Goal: Download file/media

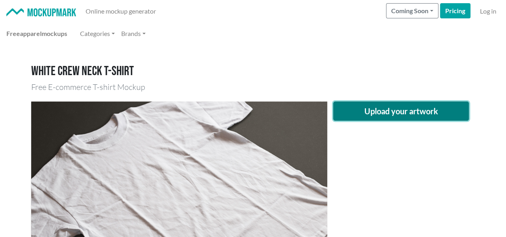
click at [416, 110] on button "Upload your artwork" at bounding box center [401, 111] width 136 height 19
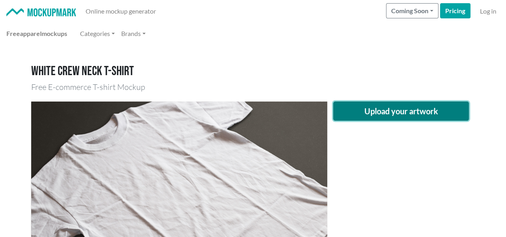
click at [414, 111] on button "Upload your artwork" at bounding box center [401, 111] width 136 height 19
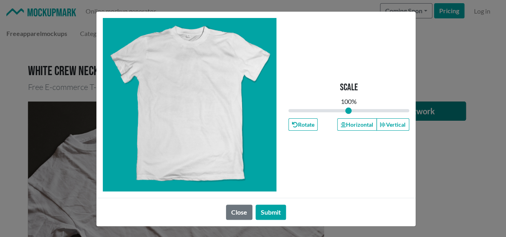
type input "1"
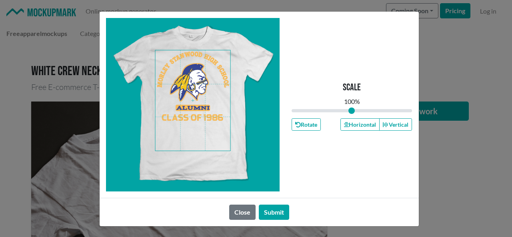
click at [202, 92] on span at bounding box center [192, 100] width 75 height 100
click at [348, 124] on button "Horizontal" at bounding box center [359, 124] width 39 height 12
click at [349, 124] on button "Horizontal" at bounding box center [359, 124] width 39 height 12
click at [355, 124] on button "Horizontal" at bounding box center [359, 124] width 39 height 12
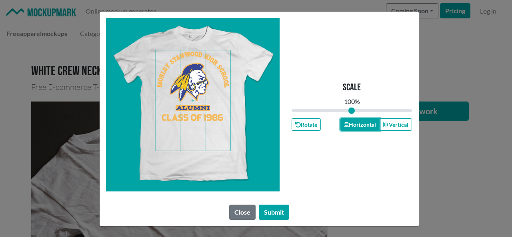
click at [355, 124] on button "Horizontal" at bounding box center [359, 124] width 39 height 12
drag, startPoint x: 355, startPoint y: 124, endPoint x: 353, endPoint y: 129, distance: 5.7
click at [355, 126] on button "Horizontal" at bounding box center [359, 124] width 39 height 12
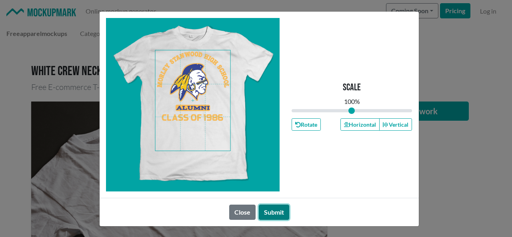
click at [267, 212] on button "Submit" at bounding box center [274, 212] width 30 height 15
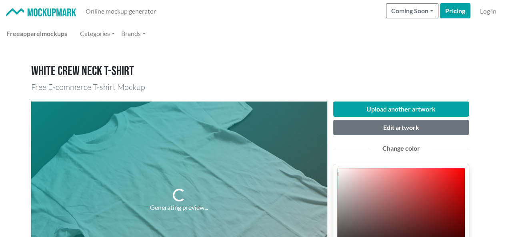
click at [333, 64] on h1 "White crew neck T-shirt" at bounding box center [253, 71] width 444 height 15
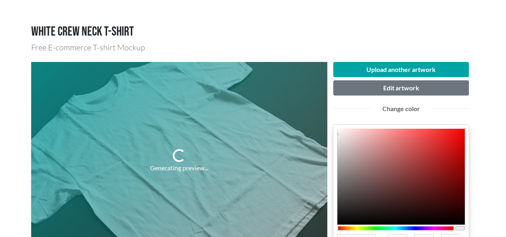
scroll to position [80, 0]
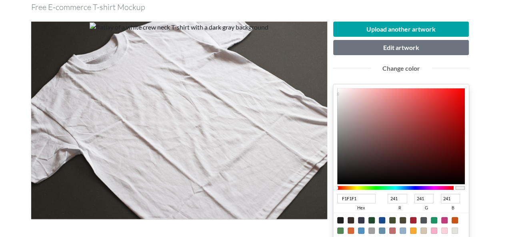
click at [411, 188] on div at bounding box center [395, 188] width 117 height 4
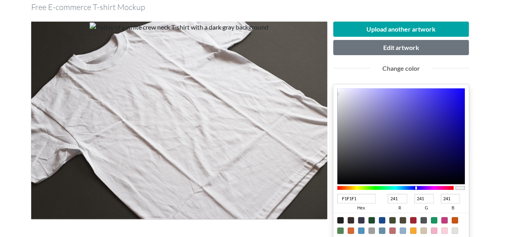
click at [416, 188] on div at bounding box center [395, 188] width 117 height 4
type input "1C11BD"
type input "28"
type input "17"
type input "189"
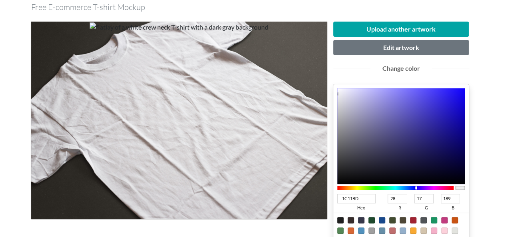
type input "1B10BC"
type input "27"
type input "16"
type input "188"
type input "1208A9"
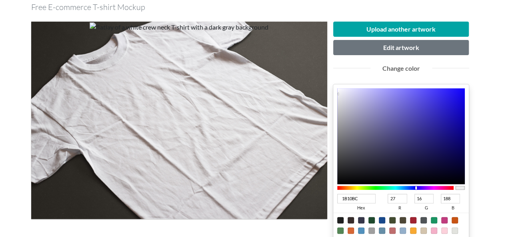
type input "18"
type input "8"
type input "169"
type input "0F05A3"
type input "15"
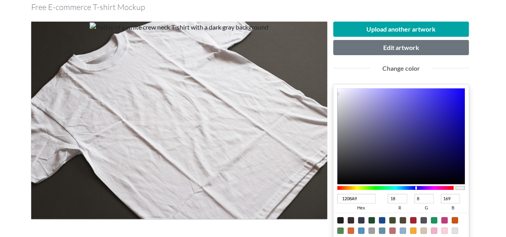
type input "5"
type input "163"
type input "0F05A2"
type input "162"
type input "0C039D"
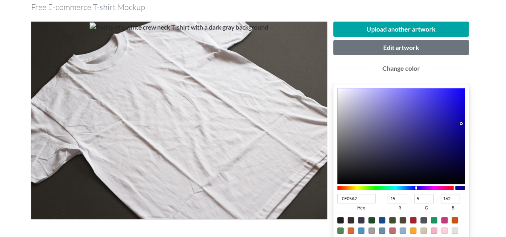
type input "12"
type input "3"
type input "157"
type input "0B029C"
type input "11"
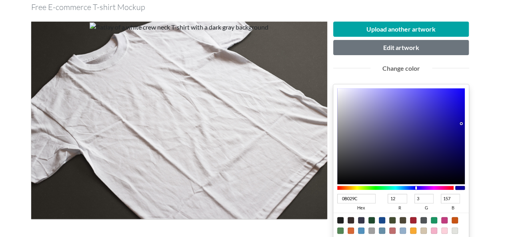
type input "2"
type input "156"
type input "0A019C"
type input "10"
type input "1"
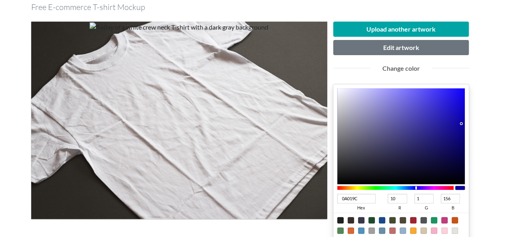
type input "090093"
type input "9"
type input "0"
type input "147"
type input "090092"
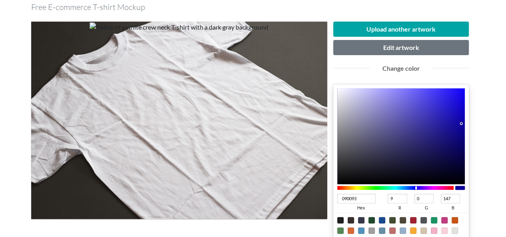
type input "146"
type input "09008F"
type input "143"
type input "09008B"
type input "139"
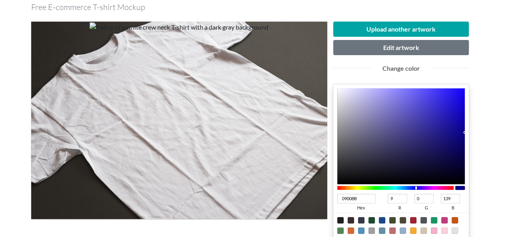
drag, startPoint x: 453, startPoint y: 113, endPoint x: 474, endPoint y: 132, distance: 28.3
click at [474, 132] on div "Upload another artwork Edit artwork Change color 09008B hex 9 r 0 g 139 b 100 a…" at bounding box center [401, 183] width 148 height 322
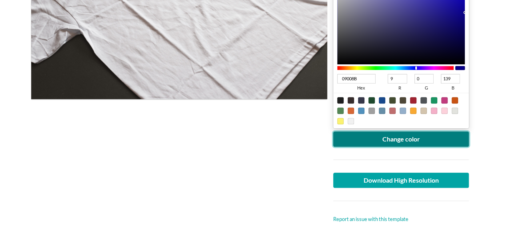
click at [392, 138] on button "Change color" at bounding box center [401, 139] width 136 height 15
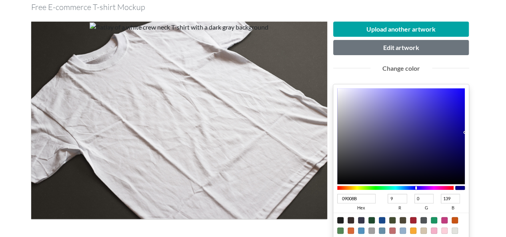
type input "0F078D"
type input "15"
type input "7"
type input "141"
click at [459, 131] on div at bounding box center [401, 136] width 128 height 96
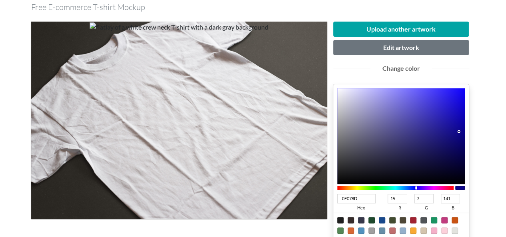
type input "0E0696"
type input "14"
type input "6"
type input "150"
type input "0E069A"
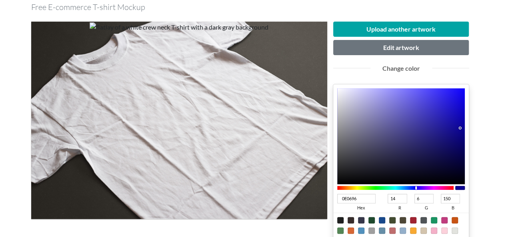
type input "154"
type input "0E069B"
type input "155"
type input "0D059B"
type input "13"
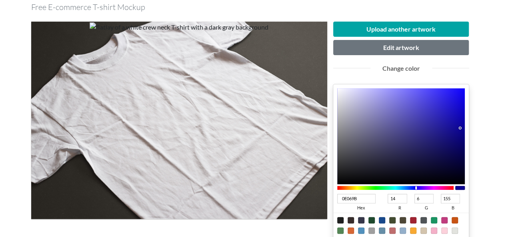
type input "5"
type input "0C049C"
type input "12"
type input "4"
type input "156"
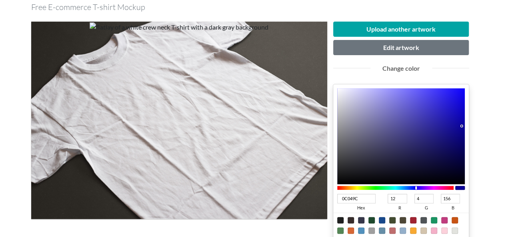
type input "0B039E"
type input "11"
type input "3"
type input "158"
type input "09019E"
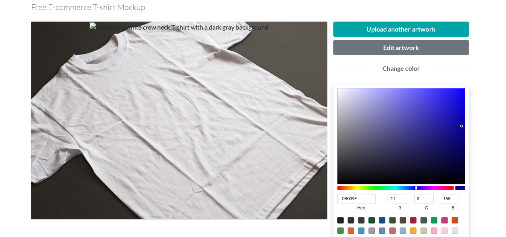
type input "9"
type input "1"
type input "08009E"
type input "8"
type input "0"
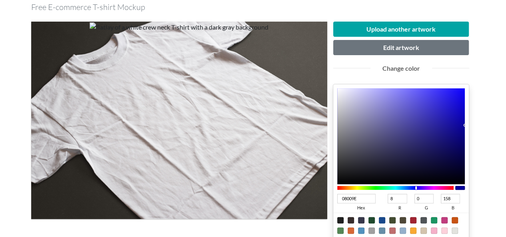
drag, startPoint x: 460, startPoint y: 128, endPoint x: 465, endPoint y: 124, distance: 5.8
click at [465, 124] on div "08009E hex 8 r 0 g 158 b 100 a" at bounding box center [401, 166] width 136 height 164
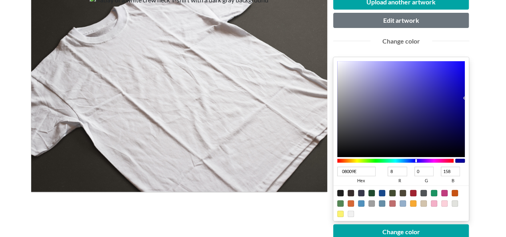
scroll to position [120, 0]
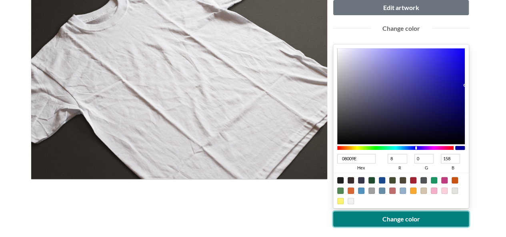
click at [415, 220] on button "Change color" at bounding box center [401, 219] width 136 height 15
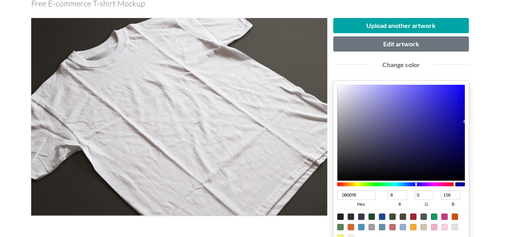
scroll to position [80, 0]
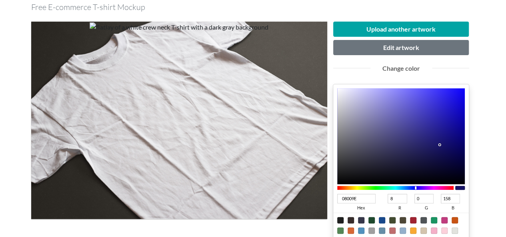
type input "19156A"
type input "25"
type input "21"
type input "106"
type input "18146A"
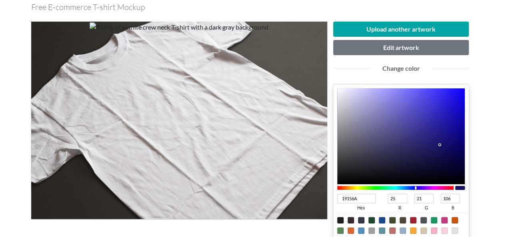
type input "24"
type input "20"
click at [440, 144] on div at bounding box center [401, 136] width 128 height 96
type input "1A166F"
type input "26"
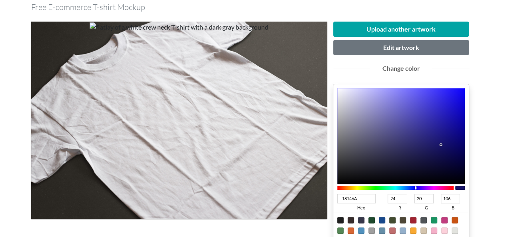
type input "22"
type input "111"
type input "19156F"
type input "25"
type input "21"
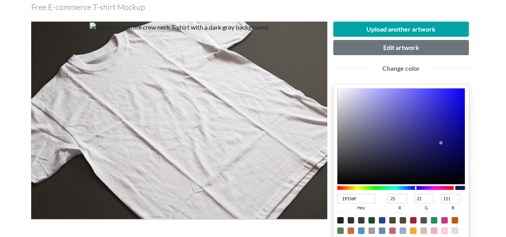
type input "130F69"
type input "19"
type input "15"
type input "105"
type input "120E69"
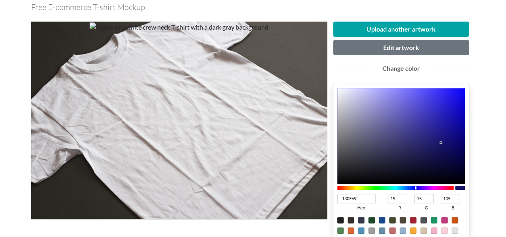
type input "18"
type input "14"
type input "110D67"
type input "17"
type input "13"
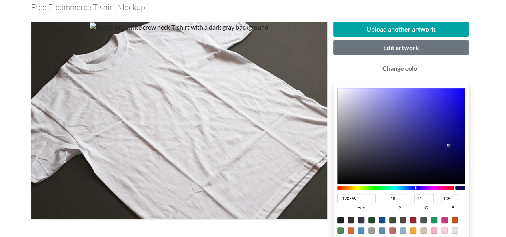
type input "103"
type input "110D65"
type input "101"
type input "100C65"
type input "16"
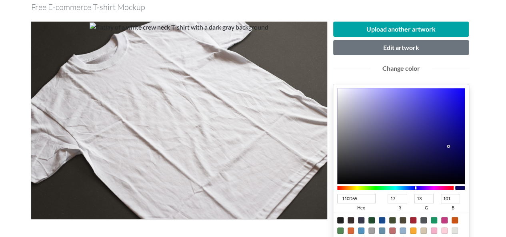
type input "12"
type input "100C63"
type input "99"
type input "100C61"
type input "97"
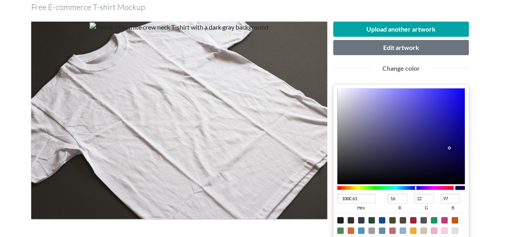
type input "0F0B61"
type input "15"
type input "11"
click at [450, 147] on div at bounding box center [449, 148] width 2 height 2
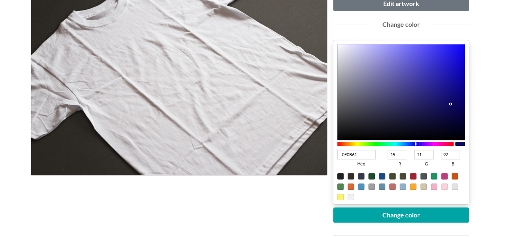
scroll to position [160, 0]
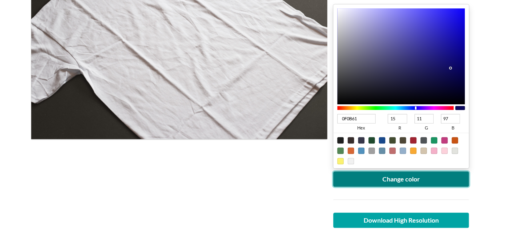
click at [424, 185] on button "Change color" at bounding box center [401, 179] width 136 height 15
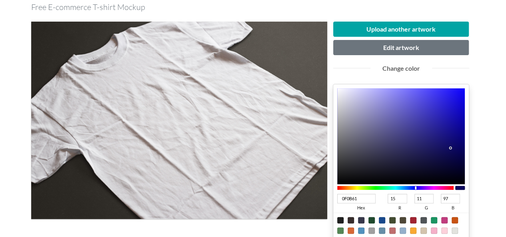
scroll to position [120, 0]
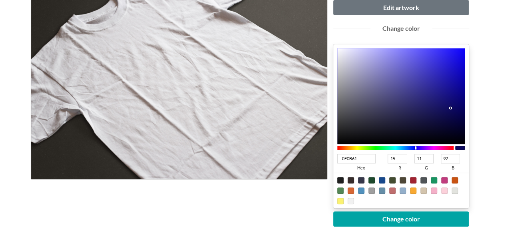
type input "100B6E"
type input "16"
type input "110"
click at [452, 102] on div at bounding box center [401, 96] width 128 height 96
type input "0A0663"
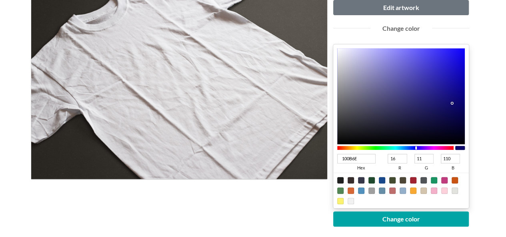
type input "10"
type input "6"
type input "99"
click at [458, 107] on div at bounding box center [401, 96] width 128 height 96
type input "0A0568"
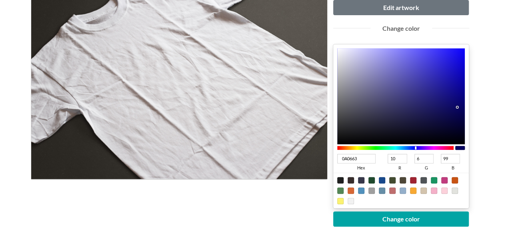
type input "5"
type input "104"
type input "0A0569"
type input "105"
type input "09046B"
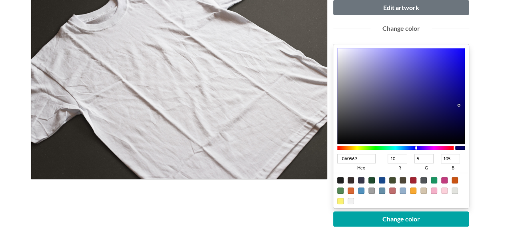
type input "9"
type input "4"
type input "107"
type input "08026D"
type input "8"
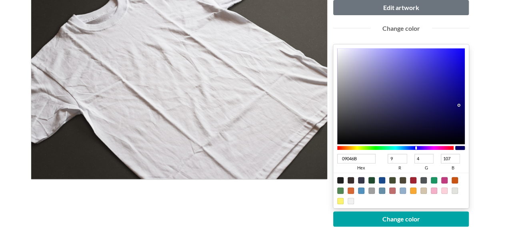
type input "2"
type input "109"
type input "08026F"
type input "111"
type input "060074"
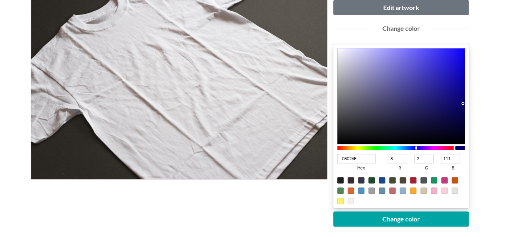
type input "6"
type input "0"
type input "116"
drag, startPoint x: 458, startPoint y: 105, endPoint x: 472, endPoint y: 100, distance: 13.9
click at [471, 100] on div "Upload another artwork Edit artwork Change color 060074 hex 6 r 0 g 116 b 100 a…" at bounding box center [401, 143] width 148 height 322
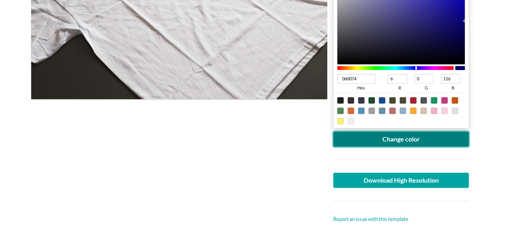
click at [426, 136] on button "Change color" at bounding box center [401, 139] width 136 height 15
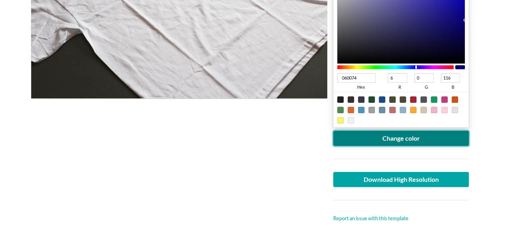
scroll to position [240, 0]
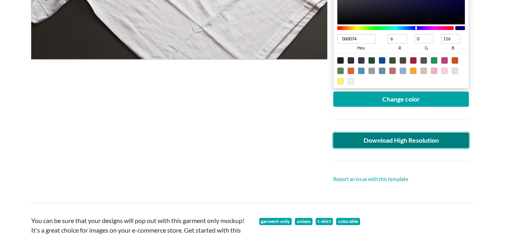
click at [412, 143] on link "Download High Resolution" at bounding box center [401, 140] width 136 height 15
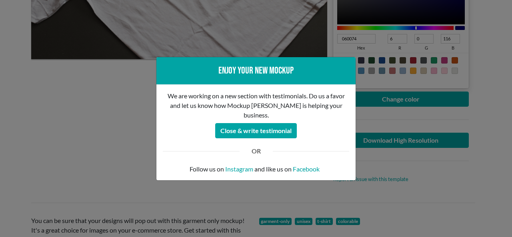
click at [127, 128] on div "Enjoy your new mockup We are working on a new section with testimonials. Do us …" at bounding box center [256, 118] width 512 height 237
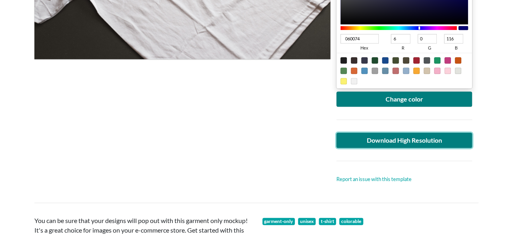
scroll to position [40, 0]
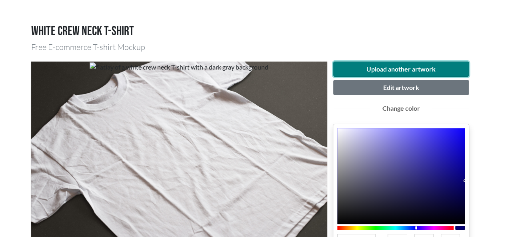
click at [429, 66] on button "Upload another artwork" at bounding box center [401, 69] width 136 height 15
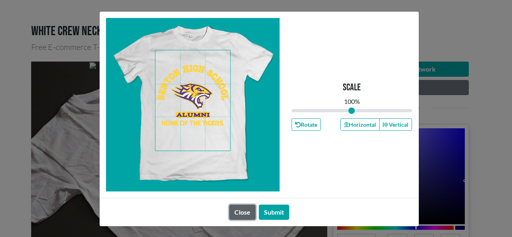
click at [238, 208] on button "Close" at bounding box center [242, 212] width 26 height 15
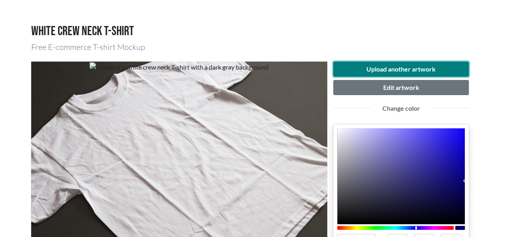
click at [391, 74] on button "Upload another artwork" at bounding box center [401, 69] width 136 height 15
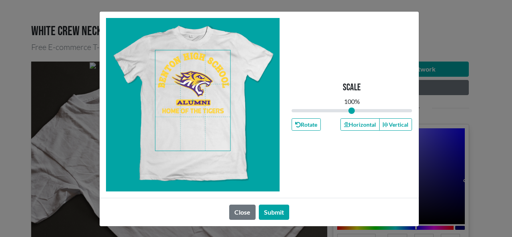
click at [193, 71] on span at bounding box center [192, 100] width 75 height 100
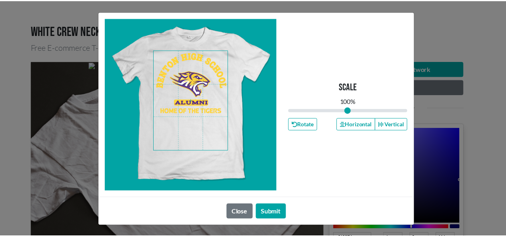
scroll to position [0, 0]
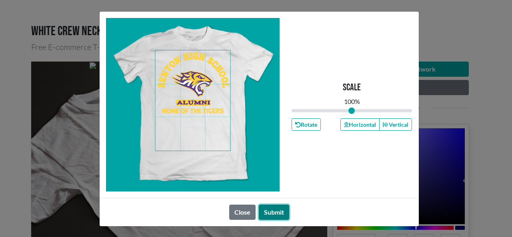
click at [271, 210] on button "Submit" at bounding box center [274, 212] width 30 height 15
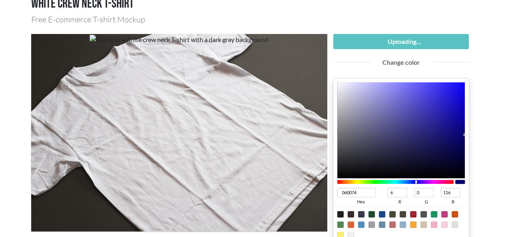
scroll to position [80, 0]
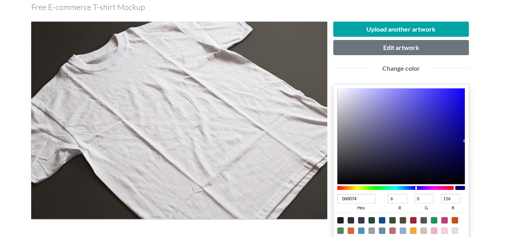
type input "4C0074"
type input "76"
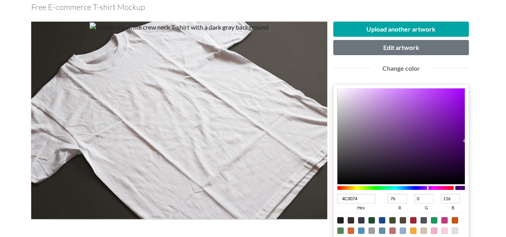
type input "620074"
type input "98"
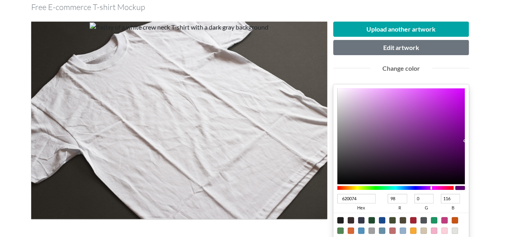
type input "4A0074"
type input "74"
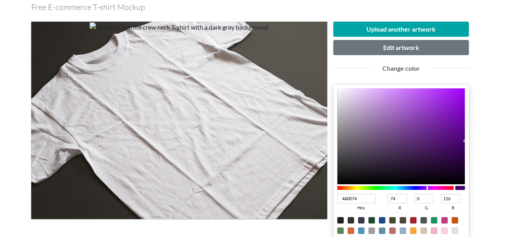
type input "3C0074"
type input "60"
type input "370074"
type input "55"
type input "340074"
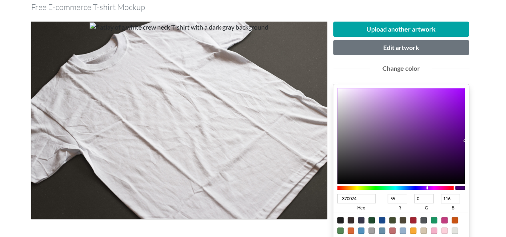
type input "52"
type input "320074"
type input "50"
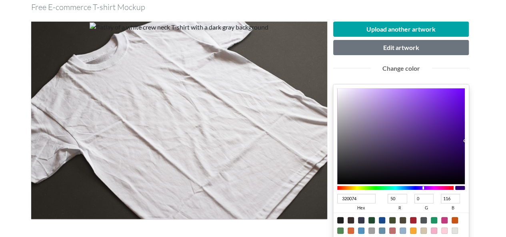
type input "300074"
type input "48"
type input "290074"
type input "41"
type input "1A0074"
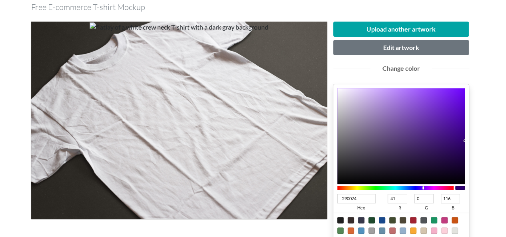
type input "26"
type input "0C0074"
type input "12"
type input "000274"
type input "0"
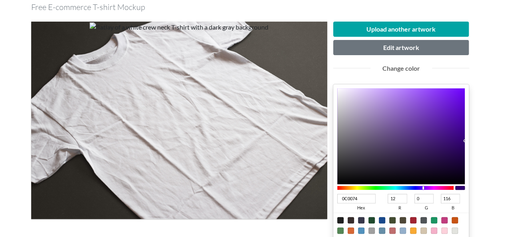
type input "2"
type input "000774"
type input "7"
type input "000A74"
type input "10"
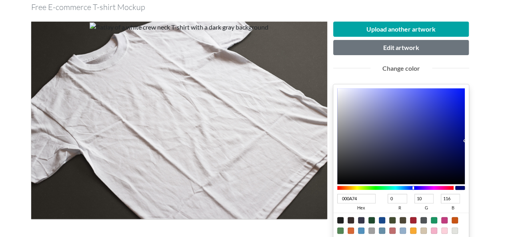
type input "000E74"
type input "14"
type input "001574"
type input "21"
type input "001A74"
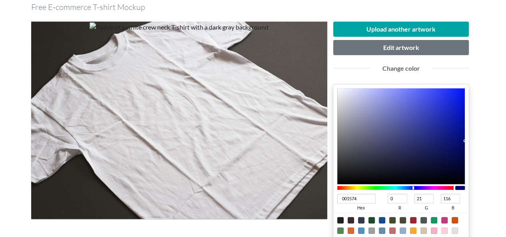
type input "26"
type input "001D74"
type input "29"
type input "001F74"
type input "31"
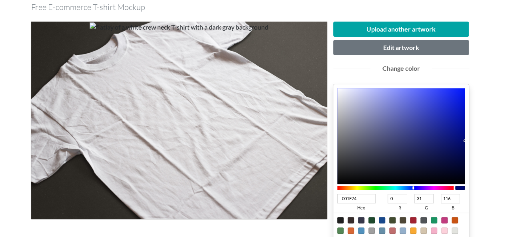
type input "002174"
type input "33"
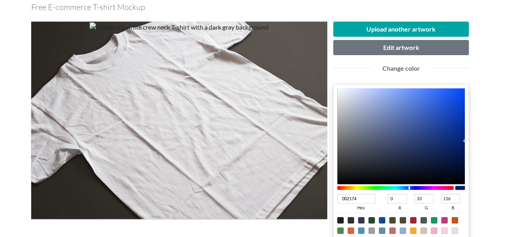
type input "002974"
type input "41"
type input "002D74"
type input "45"
type input "003074"
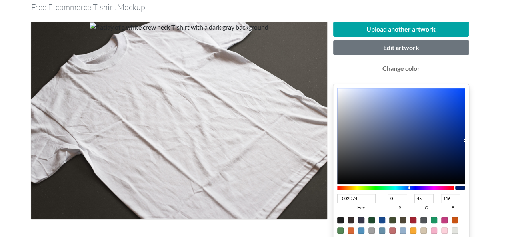
type input "48"
type input "003474"
type input "52"
type input "003774"
type input "55"
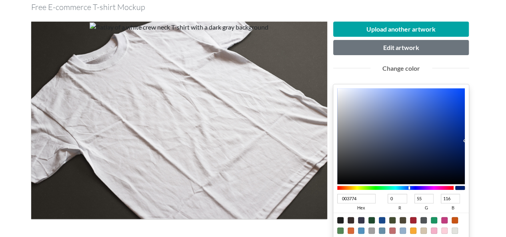
type input "003C74"
type input "60"
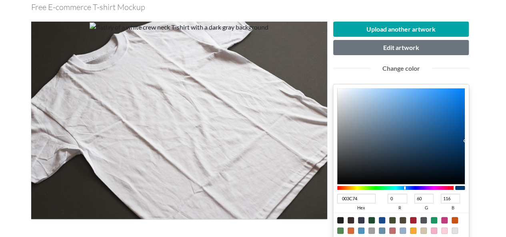
type input "004074"
type input "64"
type input "004574"
type input "69"
type input "004774"
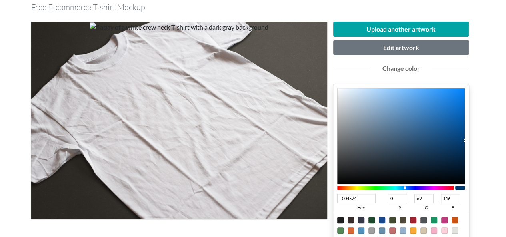
type input "71"
type input "004A74"
type input "74"
type input "004F74"
type input "79"
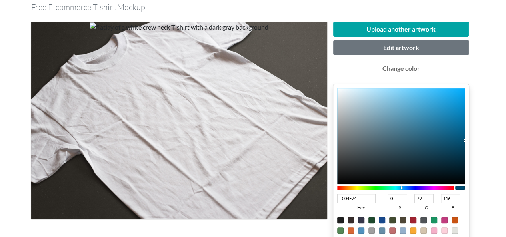
type input "005374"
type input "83"
type input "004C74"
type input "76"
type input "004F74"
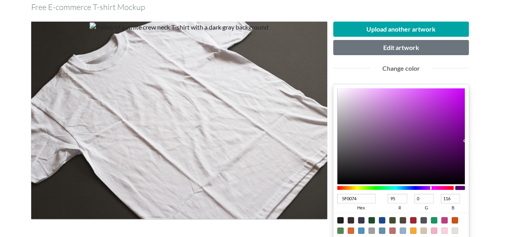
click at [431, 186] on div at bounding box center [395, 188] width 117 height 4
click at [458, 149] on div at bounding box center [401, 136] width 128 height 96
drag, startPoint x: 459, startPoint y: 149, endPoint x: 474, endPoint y: 148, distance: 15.2
click at [472, 148] on div "Upload another artwork Edit artwork Change color 4E005E hex 78 r 0 g 94 b 100 a…" at bounding box center [401, 183] width 148 height 322
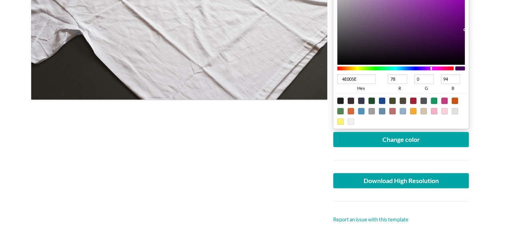
scroll to position [200, 0]
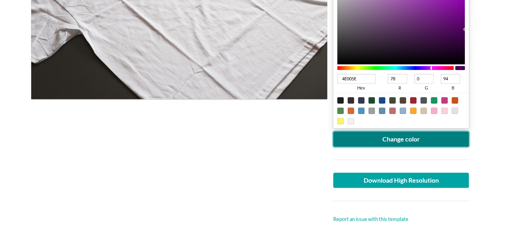
click at [422, 144] on button "Change color" at bounding box center [401, 139] width 136 height 15
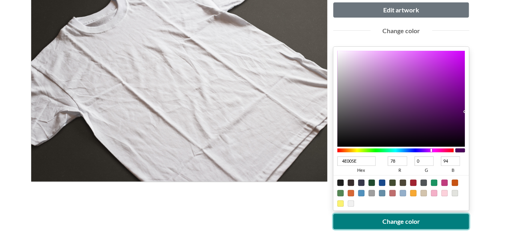
scroll to position [160, 0]
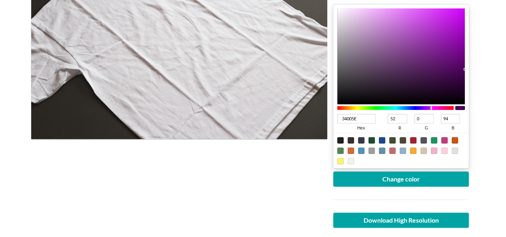
click at [426, 107] on div at bounding box center [395, 108] width 117 height 4
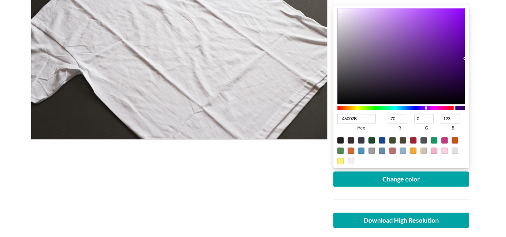
drag, startPoint x: 457, startPoint y: 55, endPoint x: 472, endPoint y: 58, distance: 15.8
click at [472, 58] on div "Upload another artwork Edit artwork Change color 46007B hex 70 r 0 g 123 b 100 …" at bounding box center [401, 103] width 148 height 322
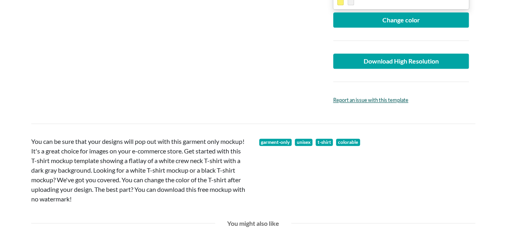
scroll to position [320, 0]
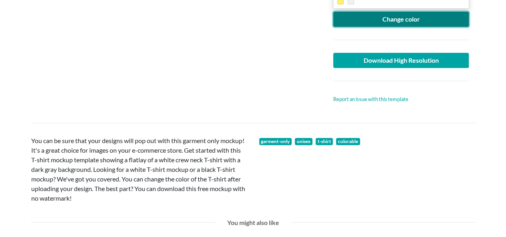
click at [372, 19] on button "Change color" at bounding box center [401, 19] width 136 height 15
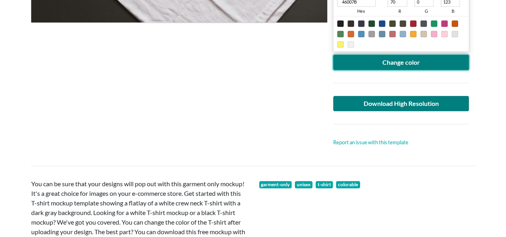
scroll to position [280, 0]
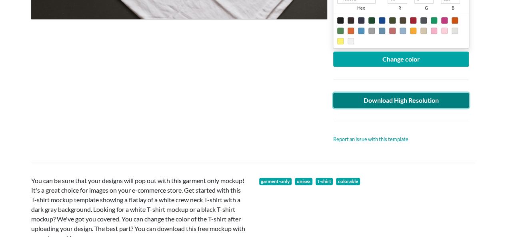
click at [454, 106] on link "Download High Resolution" at bounding box center [401, 100] width 136 height 15
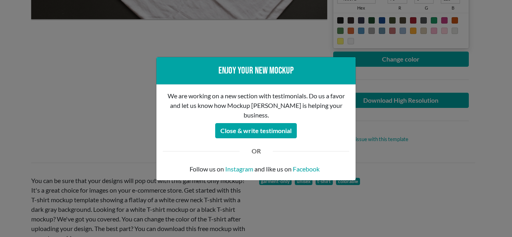
click at [93, 83] on div "Enjoy your new mockup We are working on a new section with testimonials. Do us …" at bounding box center [256, 118] width 512 height 237
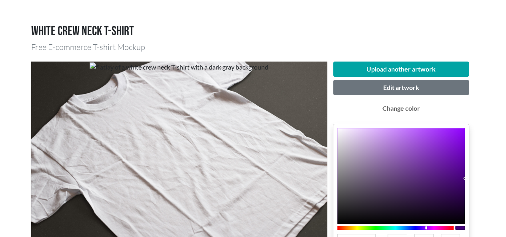
scroll to position [0, 0]
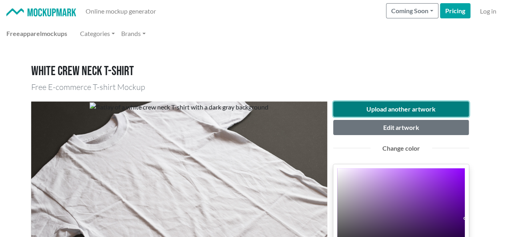
click at [418, 108] on button "Upload another artwork" at bounding box center [401, 109] width 136 height 15
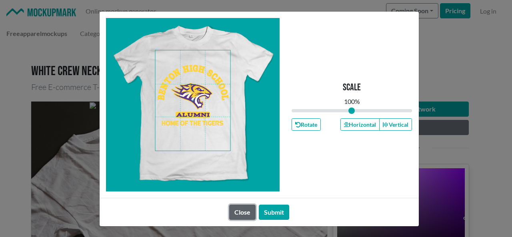
click at [236, 208] on button "Close" at bounding box center [242, 212] width 26 height 15
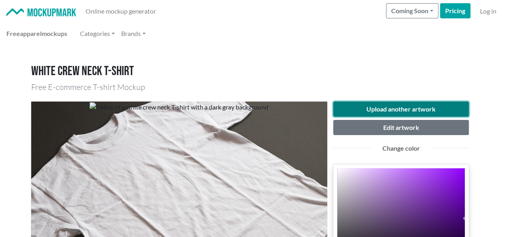
click at [391, 110] on button "Upload another artwork" at bounding box center [401, 109] width 136 height 15
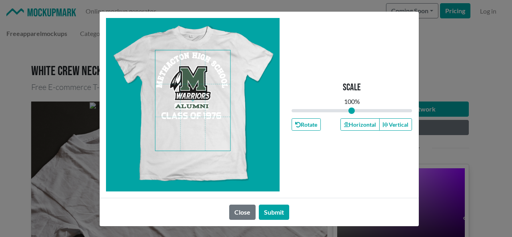
click at [195, 85] on span at bounding box center [192, 100] width 75 height 100
click at [347, 126] on button "Horizontal" at bounding box center [359, 124] width 39 height 12
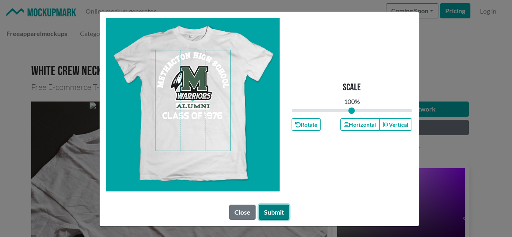
click at [278, 210] on button "Submit" at bounding box center [274, 212] width 30 height 15
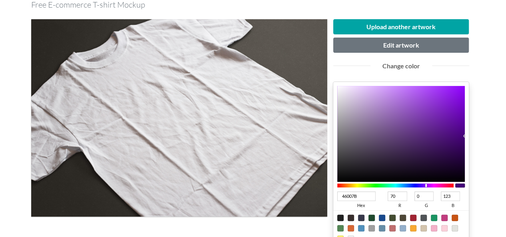
scroll to position [160, 0]
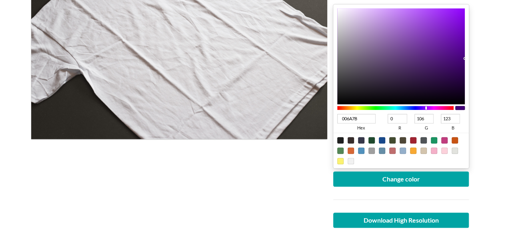
click at [398, 107] on div at bounding box center [395, 108] width 117 height 4
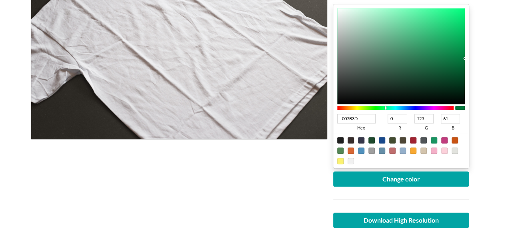
drag, startPoint x: 398, startPoint y: 107, endPoint x: 420, endPoint y: 99, distance: 23.3
click at [386, 110] on div at bounding box center [395, 107] width 117 height 7
drag, startPoint x: 461, startPoint y: 66, endPoint x: 474, endPoint y: 70, distance: 13.7
click at [474, 70] on div "Upload another artwork Edit artwork Change color 005931 hex 0 r 89 g 49 b 100 a…" at bounding box center [401, 103] width 148 height 322
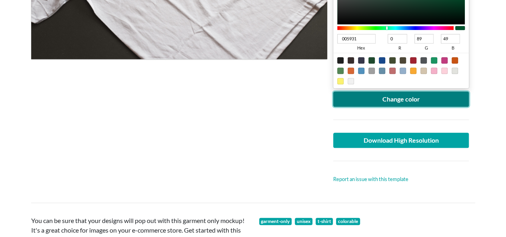
click at [405, 99] on button "Change color" at bounding box center [401, 99] width 136 height 15
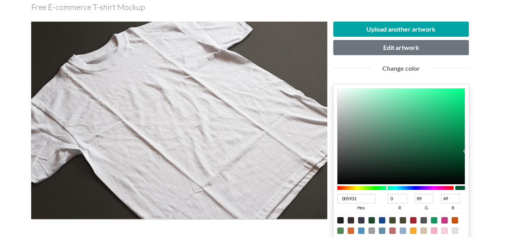
scroll to position [80, 0]
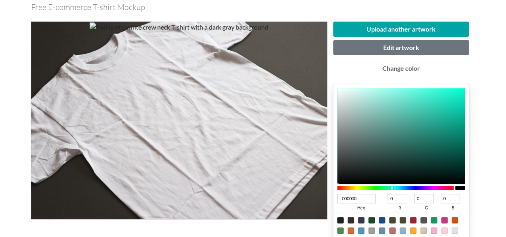
click at [392, 188] on div at bounding box center [395, 188] width 117 height 4
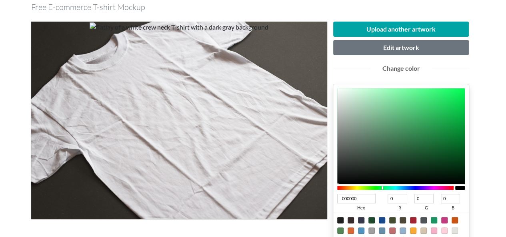
drag, startPoint x: 390, startPoint y: 188, endPoint x: 382, endPoint y: 188, distance: 7.2
click at [382, 188] on div at bounding box center [395, 188] width 117 height 4
drag, startPoint x: 453, startPoint y: 144, endPoint x: 478, endPoint y: 155, distance: 27.6
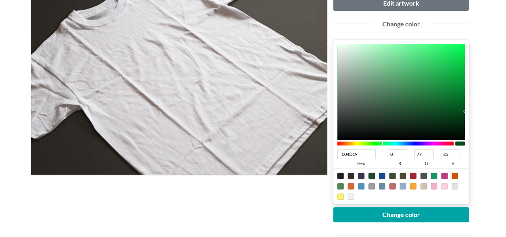
scroll to position [160, 0]
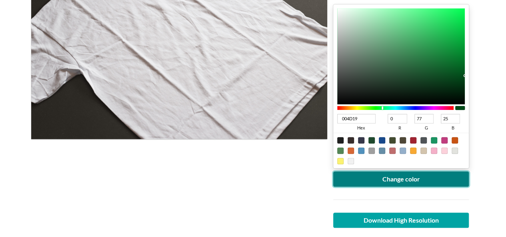
click at [406, 182] on button "Change color" at bounding box center [401, 179] width 136 height 15
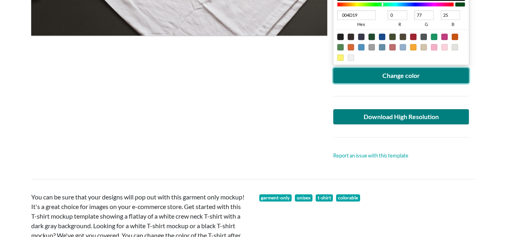
scroll to position [280, 0]
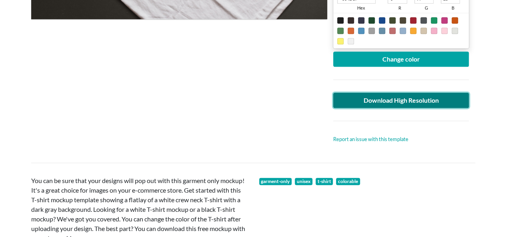
click at [415, 100] on link "Download High Resolution" at bounding box center [401, 100] width 136 height 15
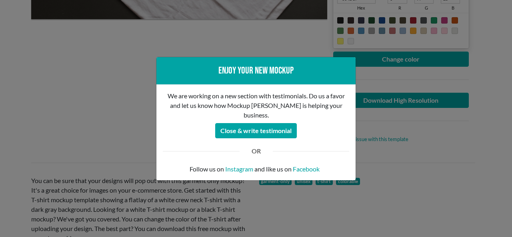
drag, startPoint x: 37, startPoint y: 84, endPoint x: 42, endPoint y: 53, distance: 30.7
click at [37, 83] on div "Enjoy your new mockup We are working on a new section with testimonials. Do us …" at bounding box center [256, 118] width 512 height 237
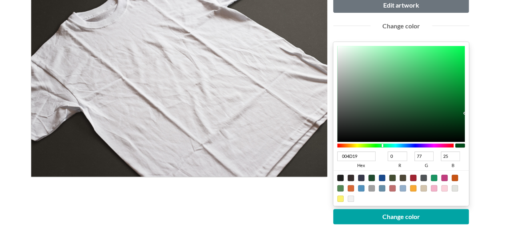
scroll to position [80, 0]
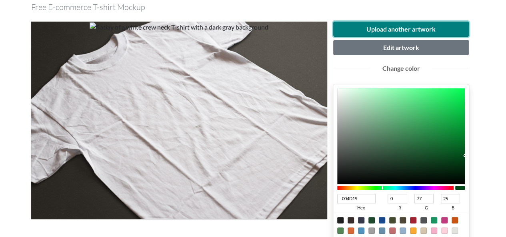
click at [393, 30] on button "Upload another artwork" at bounding box center [401, 29] width 136 height 15
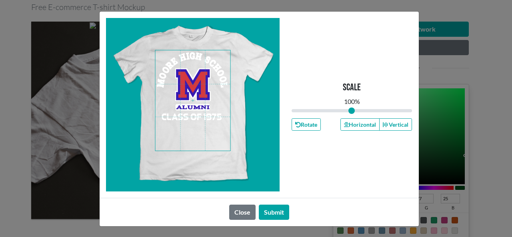
click at [190, 82] on span at bounding box center [192, 100] width 75 height 100
click at [368, 127] on button "Horizontal" at bounding box center [359, 124] width 39 height 12
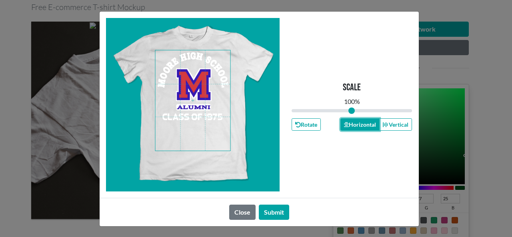
click at [368, 127] on button "Horizontal" at bounding box center [359, 124] width 39 height 12
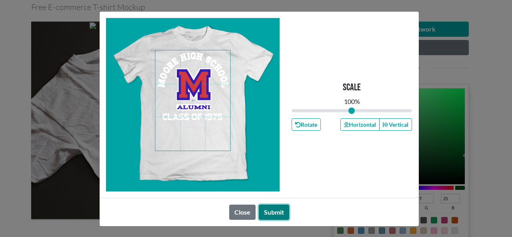
click at [273, 212] on button "Submit" at bounding box center [274, 212] width 30 height 15
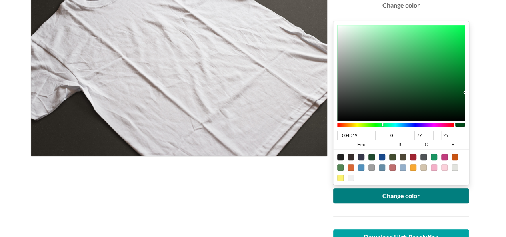
scroll to position [200, 0]
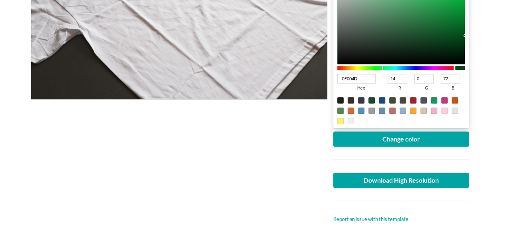
click at [418, 68] on div at bounding box center [395, 68] width 117 height 4
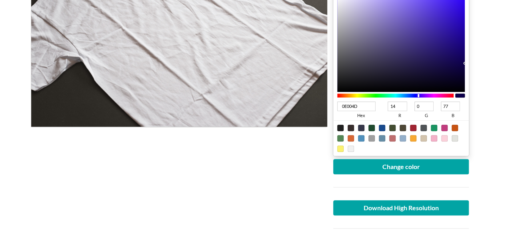
scroll to position [160, 0]
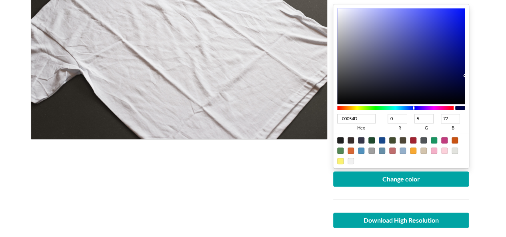
drag, startPoint x: 419, startPoint y: 106, endPoint x: 414, endPoint y: 108, distance: 5.9
click at [414, 108] on div at bounding box center [415, 108] width 2 height 4
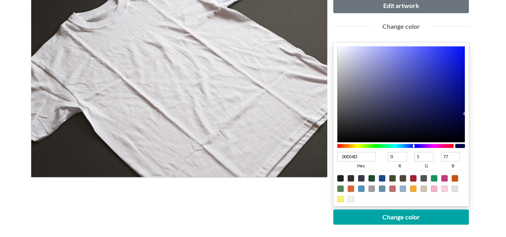
scroll to position [80, 0]
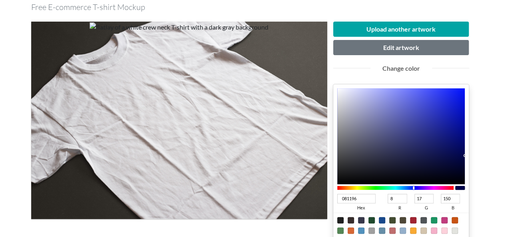
click at [458, 128] on div at bounding box center [401, 136] width 128 height 96
drag, startPoint x: 466, startPoint y: 129, endPoint x: 480, endPoint y: 129, distance: 13.6
drag, startPoint x: 457, startPoint y: 128, endPoint x: 492, endPoint y: 130, distance: 35.6
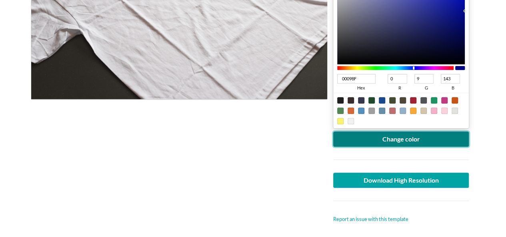
click at [432, 136] on button "Change color" at bounding box center [401, 139] width 136 height 15
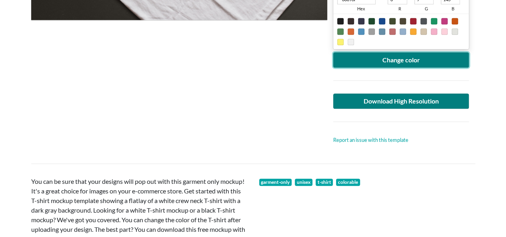
scroll to position [280, 0]
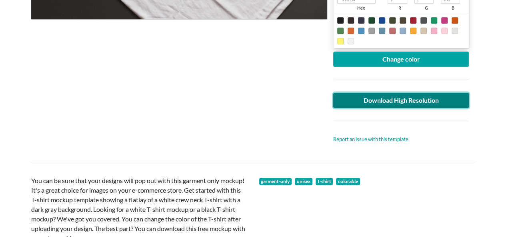
click at [402, 99] on link "Download High Resolution" at bounding box center [401, 100] width 136 height 15
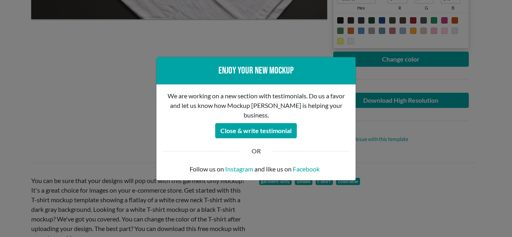
click at [87, 79] on div "Enjoy your new mockup We are working on a new section with testimonials. Do us …" at bounding box center [256, 118] width 512 height 237
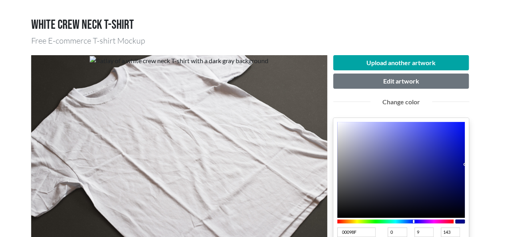
scroll to position [0, 0]
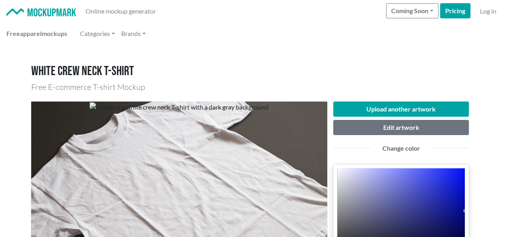
click at [356, 68] on h1 "White crew neck T-shirt" at bounding box center [253, 71] width 444 height 15
